Goal: Information Seeking & Learning: Learn about a topic

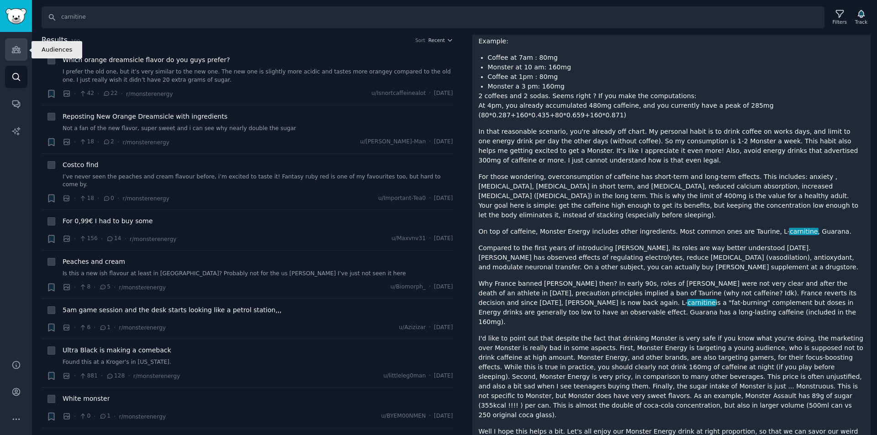
click at [17, 55] on link "Audiences" at bounding box center [16, 49] width 22 height 22
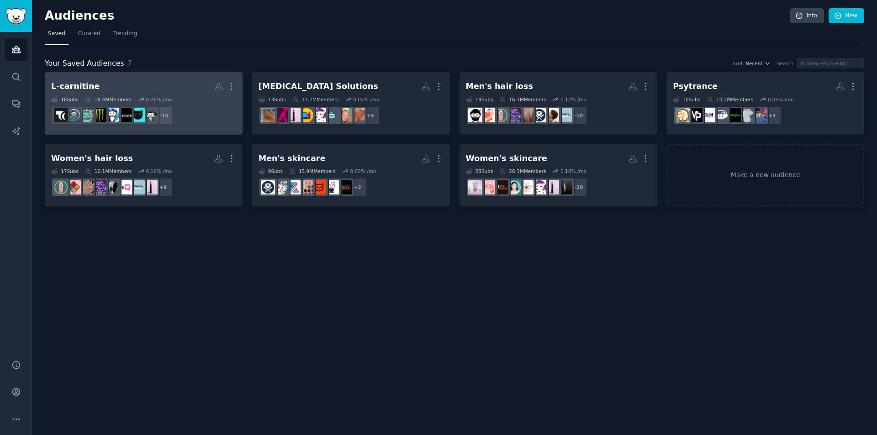
click at [83, 86] on div "L-carnitine" at bounding box center [75, 86] width 48 height 11
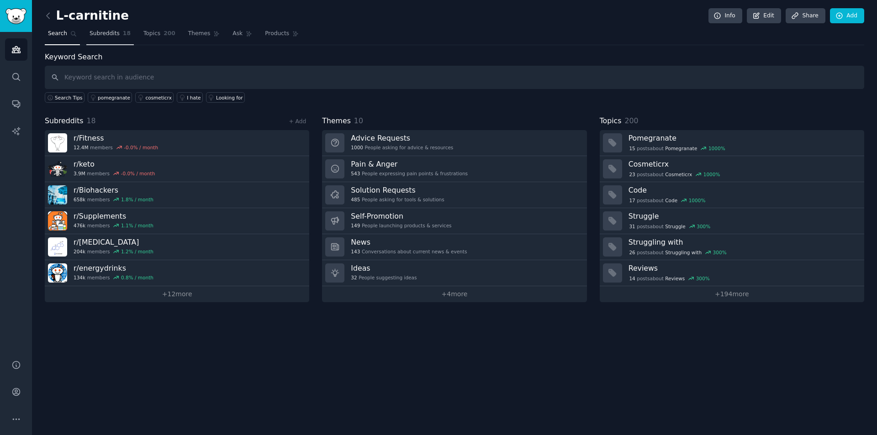
click at [105, 30] on span "Subreddits" at bounding box center [105, 34] width 30 height 8
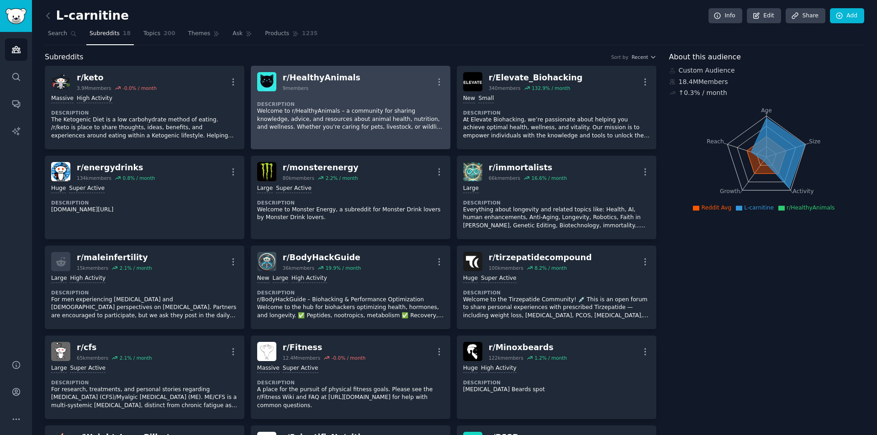
click at [329, 119] on p "Welcome to r/HealthyAnimals – a community for sharing knowledge, advice, and re…" at bounding box center [350, 119] width 187 height 24
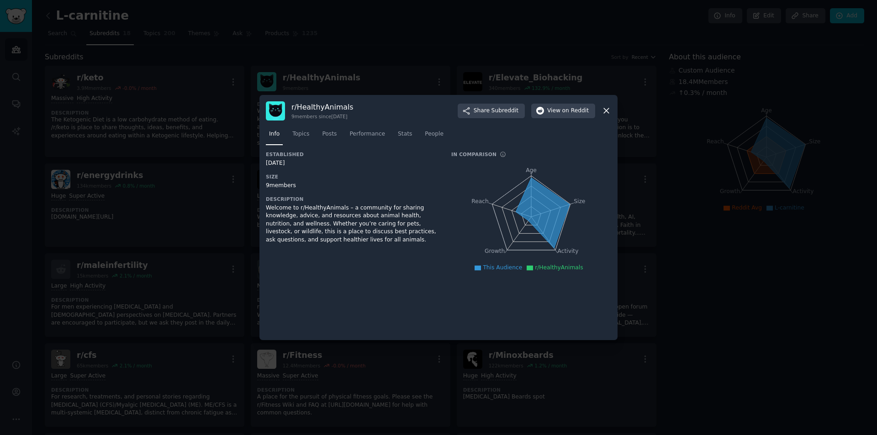
click at [211, 197] on div at bounding box center [438, 217] width 877 height 435
